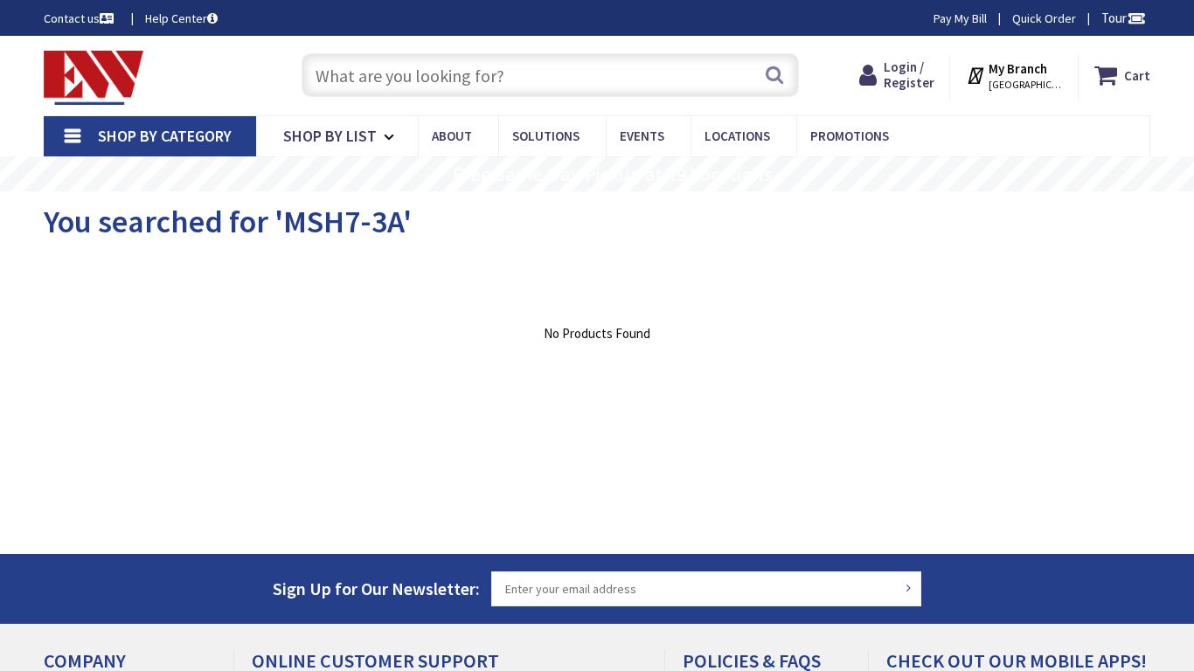
type input "N Roxboro St, Durham, NC 27701, USA"
